Goal: Entertainment & Leisure: Browse casually

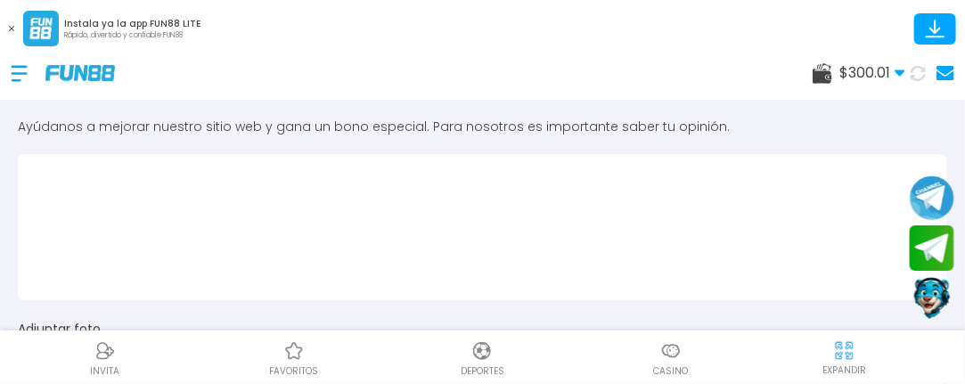
click at [16, 70] on div at bounding box center [28, 73] width 35 height 53
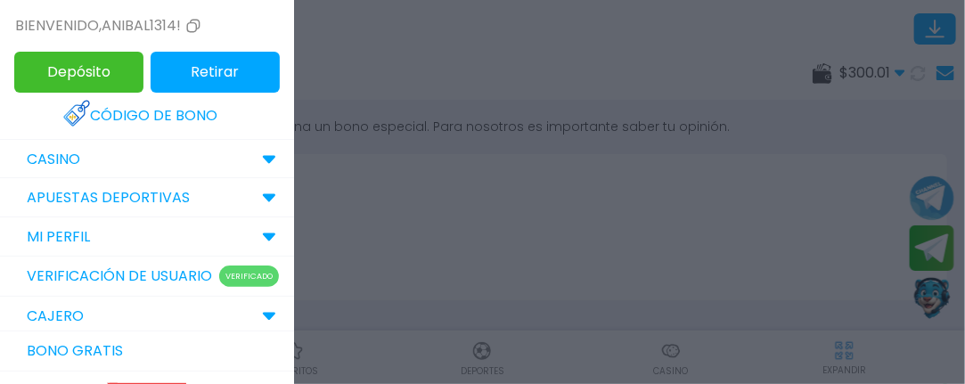
drag, startPoint x: 43, startPoint y: 166, endPoint x: 43, endPoint y: 156, distance: 9.8
click at [43, 156] on p "CASINO" at bounding box center [53, 159] width 53 height 21
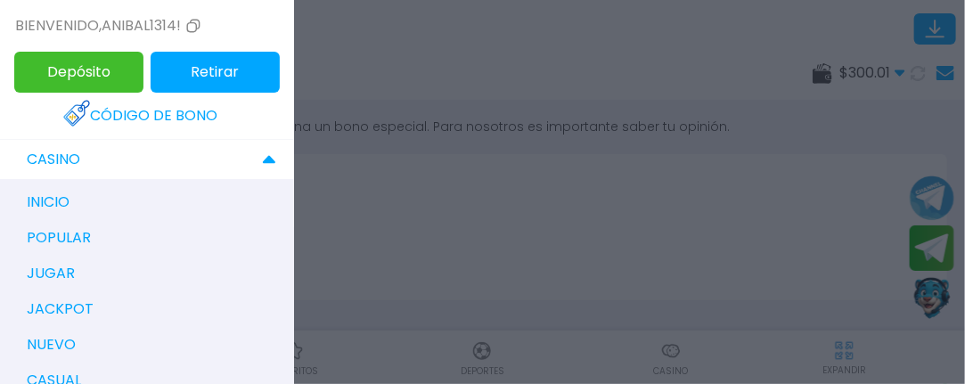
click at [43, 156] on p "CASINO" at bounding box center [53, 159] width 53 height 21
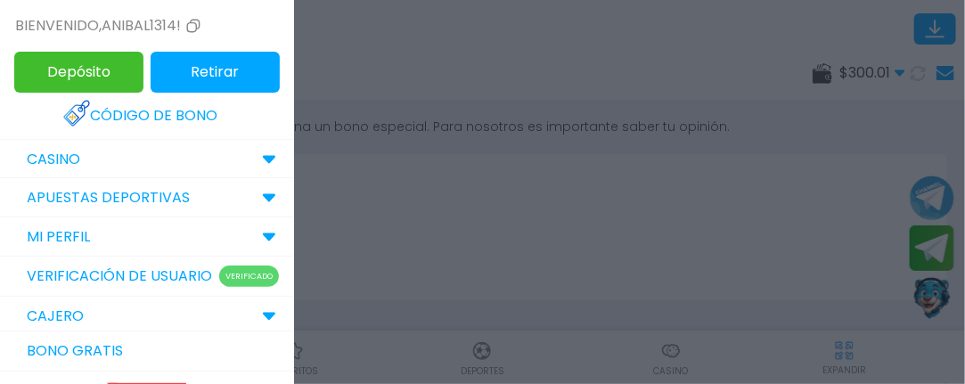
click at [43, 156] on p "CASINO" at bounding box center [53, 159] width 53 height 21
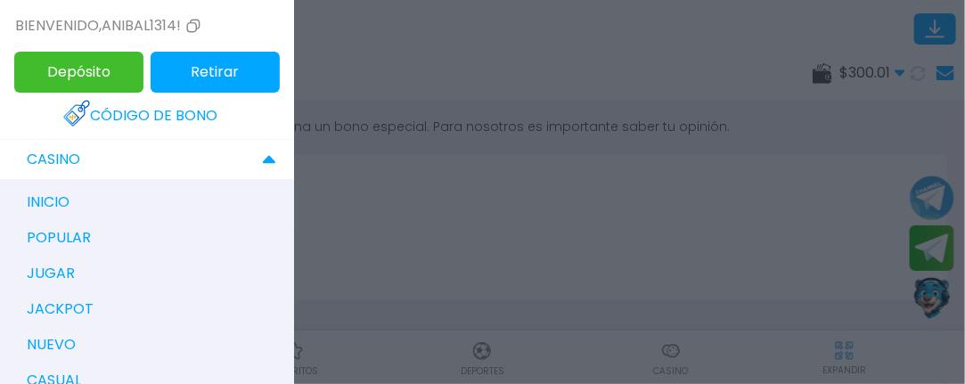
click at [48, 208] on p "inicio" at bounding box center [48, 202] width 43 height 21
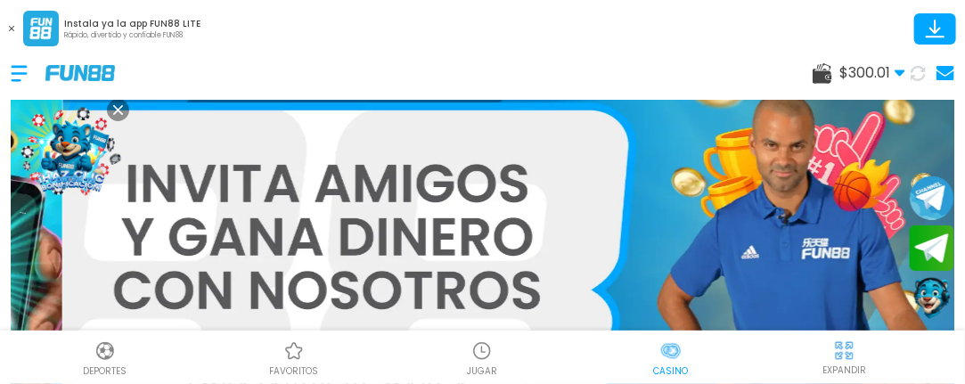
click at [667, 347] on img at bounding box center [670, 350] width 21 height 21
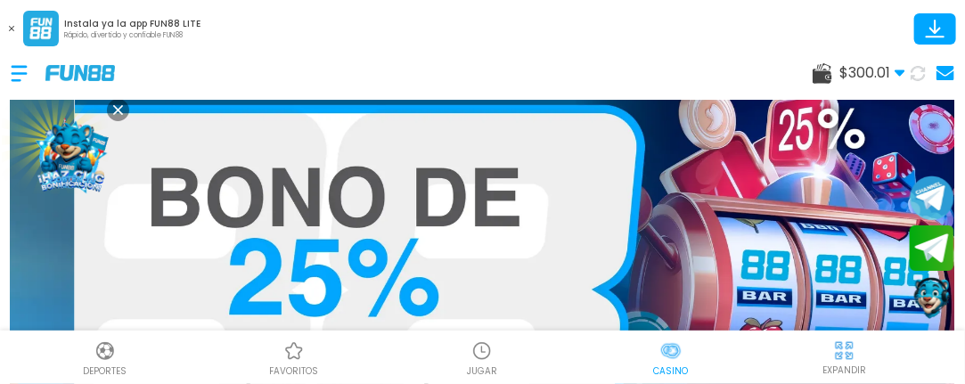
scroll to position [36, 0]
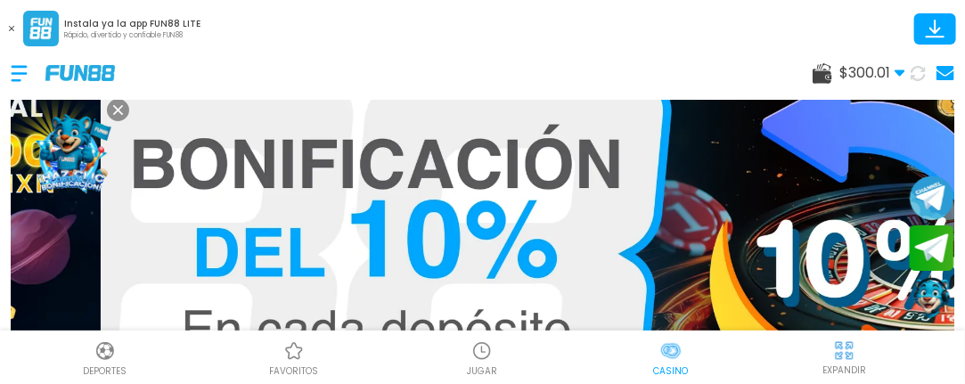
click at [664, 357] on img at bounding box center [670, 350] width 21 height 21
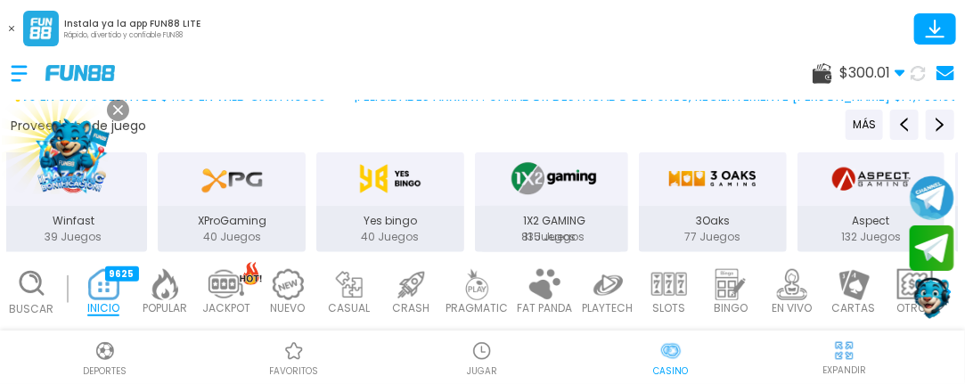
scroll to position [428, 0]
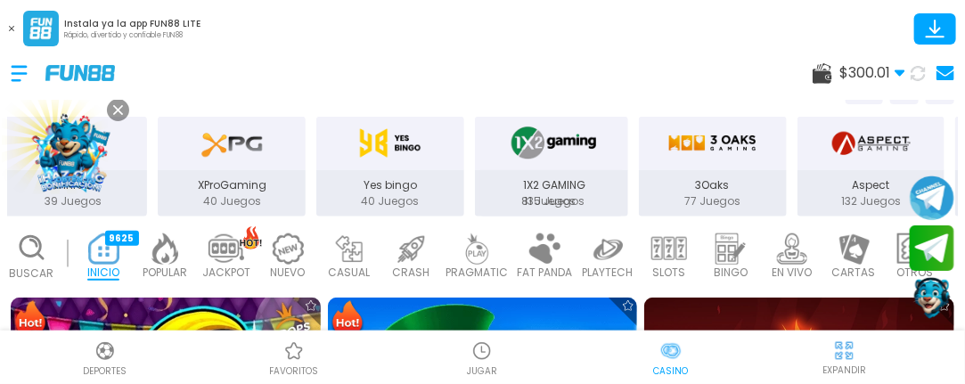
click at [479, 253] on img at bounding box center [478, 248] width 36 height 31
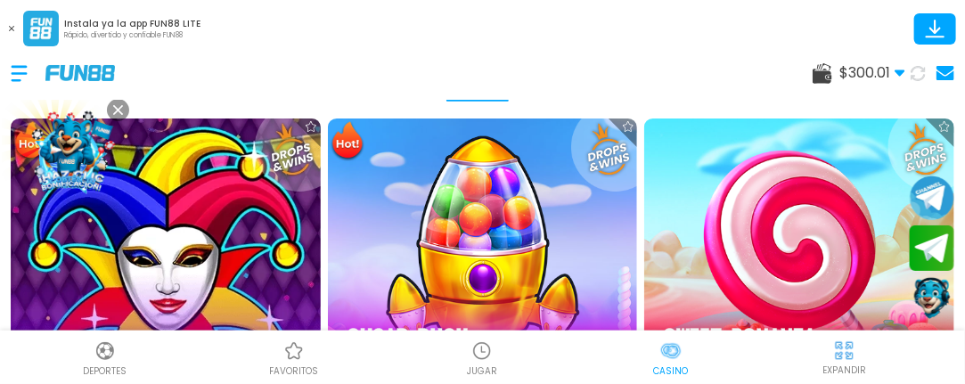
scroll to position [642, 0]
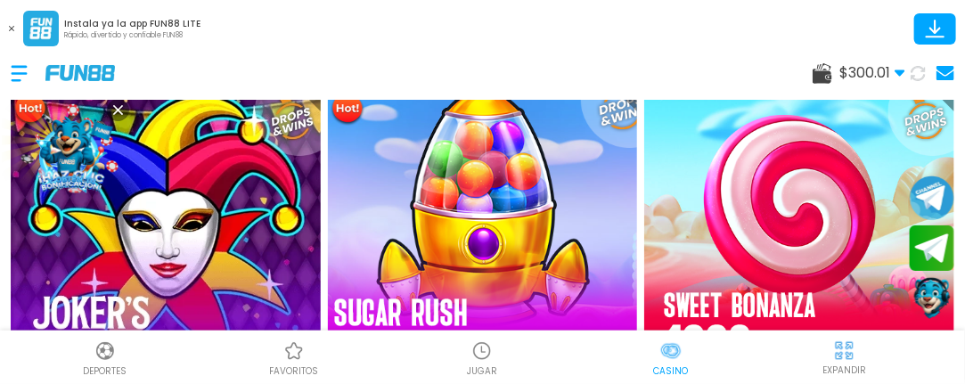
click at [482, 237] on img at bounding box center [482, 237] width 340 height 340
